Goal: Navigation & Orientation: Find specific page/section

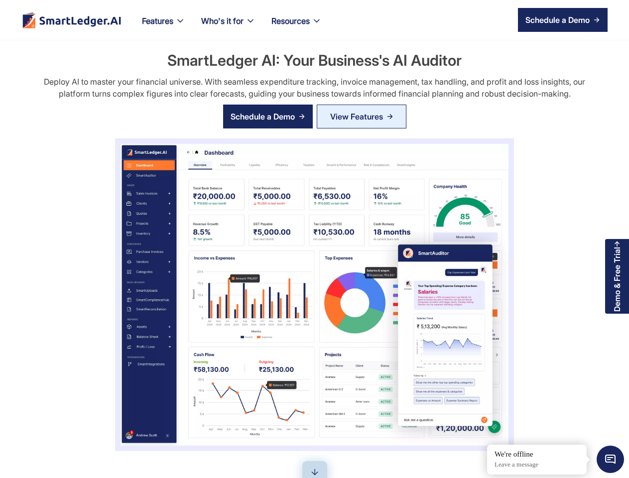
click at [314, 239] on div "SmartLedger AI: Your Business's AI Auditor Deploy AI to master your financial u…" at bounding box center [314, 251] width 593 height 402
click at [371, 20] on nav "Features Our Features SmartLedger AI For Enhanced Financial Management SmartAud…" at bounding box center [371, 20] width 474 height 40
click at [164, 27] on div "Features" at bounding box center [157, 21] width 31 height 14
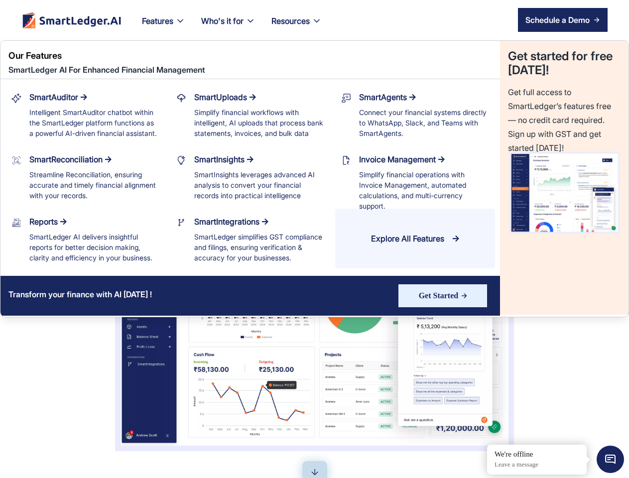
click at [229, 27] on div "Who's it for" at bounding box center [222, 21] width 42 height 14
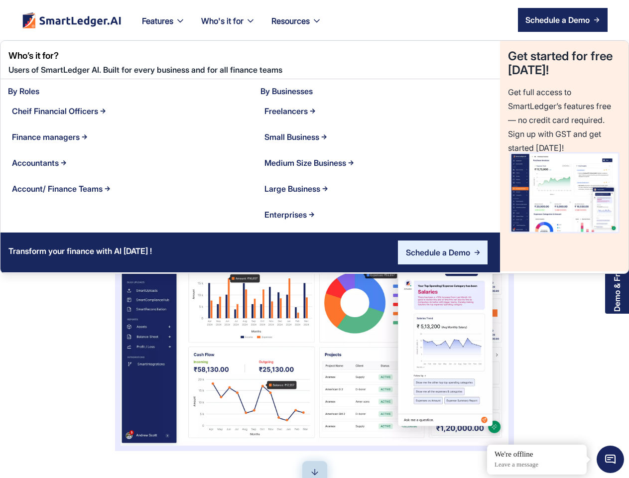
click at [298, 27] on div "Resources" at bounding box center [291, 21] width 38 height 14
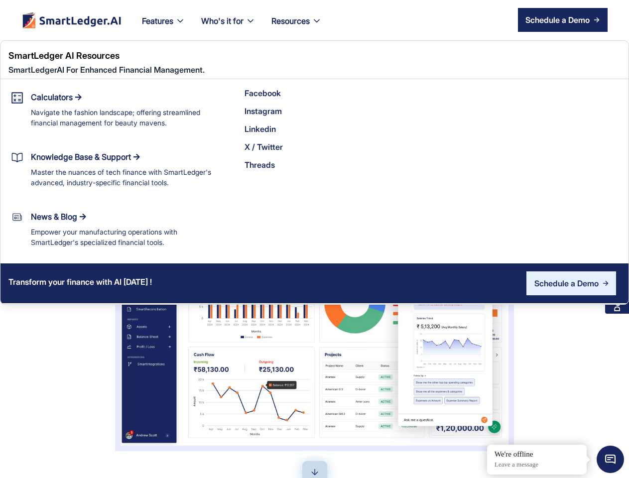
click at [563, 20] on div "Schedule a Demo" at bounding box center [558, 20] width 64 height 12
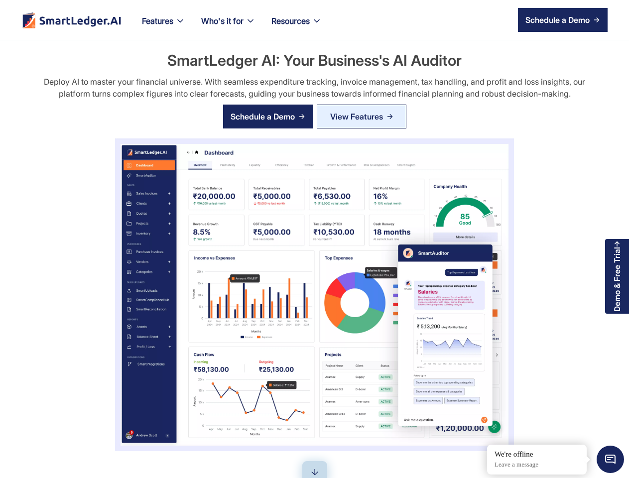
click at [268, 117] on div "Schedule a Demo" at bounding box center [263, 117] width 64 height 12
click at [610, 459] on span "Minimize live chat window" at bounding box center [610, 459] width 36 height 36
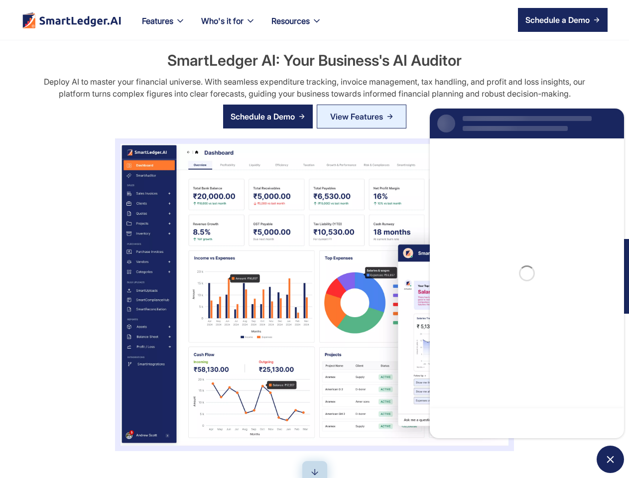
click at [488, 445] on div "SmartLedger AI: Your Business's AI Auditor Deploy AI to master your financial u…" at bounding box center [314, 251] width 593 height 402
